Goal: Task Accomplishment & Management: Manage account settings

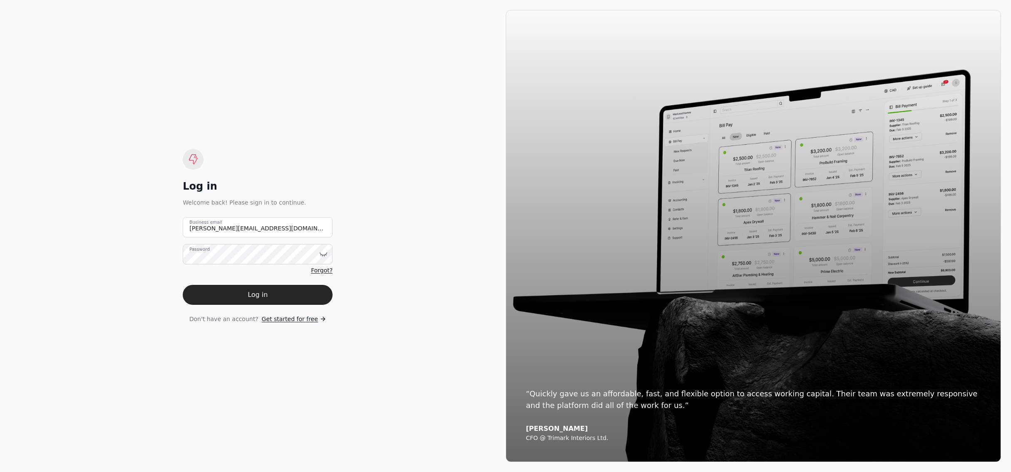
click at [416, 165] on div "Log in Welcome back! Please sign in to continue. [PERSON_NAME][EMAIL_ADDRESS][D…" at bounding box center [258, 236] width 496 height 452
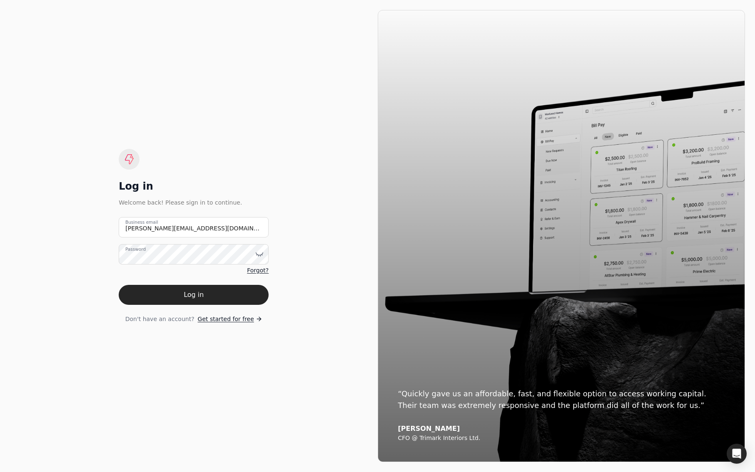
click at [221, 79] on div "Log in Welcome back! Please sign in to continue. [PERSON_NAME][EMAIL_ADDRESS][D…" at bounding box center [194, 236] width 368 height 452
click at [316, 154] on div "Log in Welcome back! Please sign in to continue. [PERSON_NAME][EMAIL_ADDRESS][D…" at bounding box center [194, 236] width 368 height 452
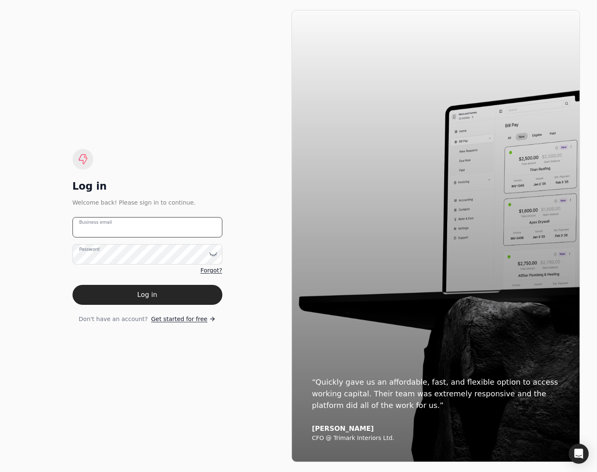
type email "[PERSON_NAME][EMAIL_ADDRESS][DOMAIN_NAME]"
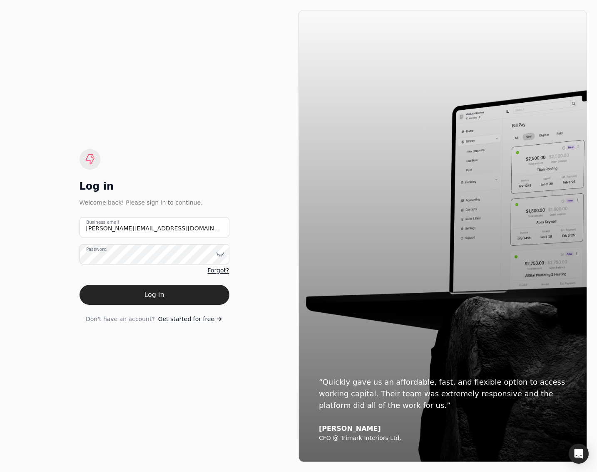
click at [276, 243] on div "Log in Welcome back! Please sign in to continue. [PERSON_NAME][EMAIL_ADDRESS][D…" at bounding box center [154, 236] width 288 height 452
